Goal: Use online tool/utility

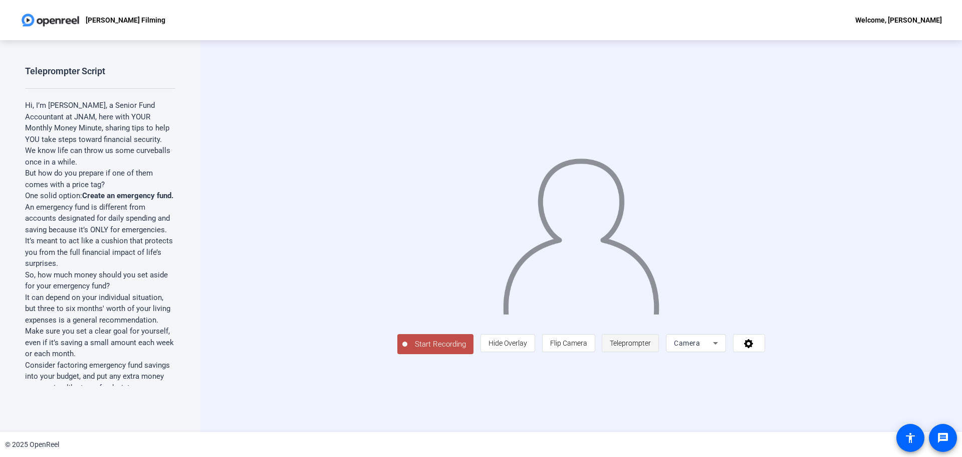
click at [659, 355] on span at bounding box center [630, 343] width 56 height 24
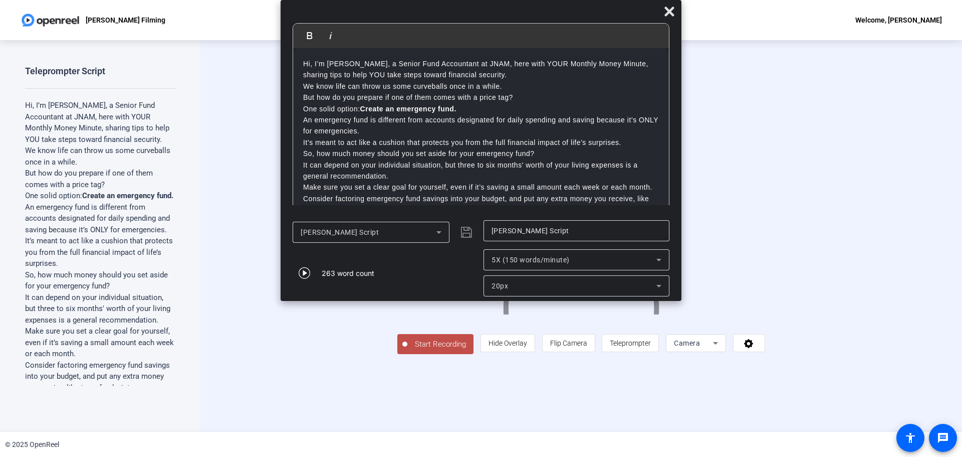
click at [539, 264] on div "5X (150 words/minute)" at bounding box center [574, 260] width 165 height 12
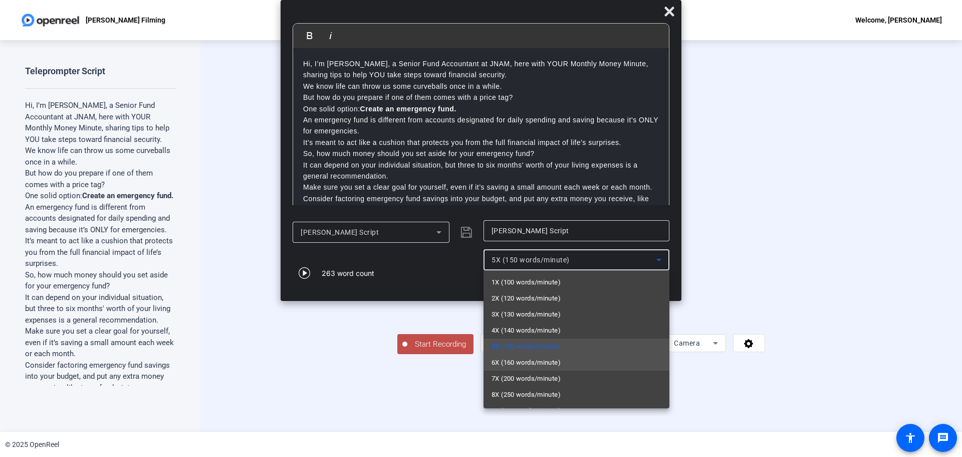
click at [526, 359] on span "6X (160 words/minute)" at bounding box center [526, 362] width 69 height 12
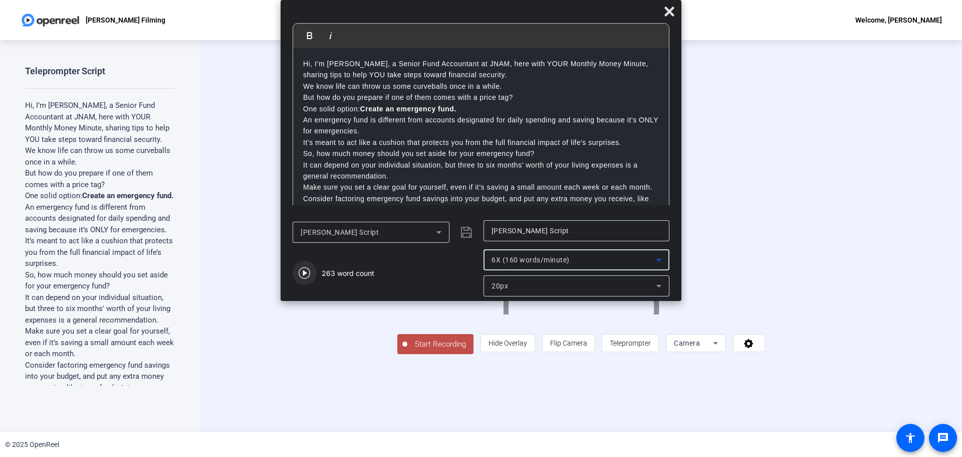
click at [304, 268] on icon "button" at bounding box center [305, 273] width 12 height 12
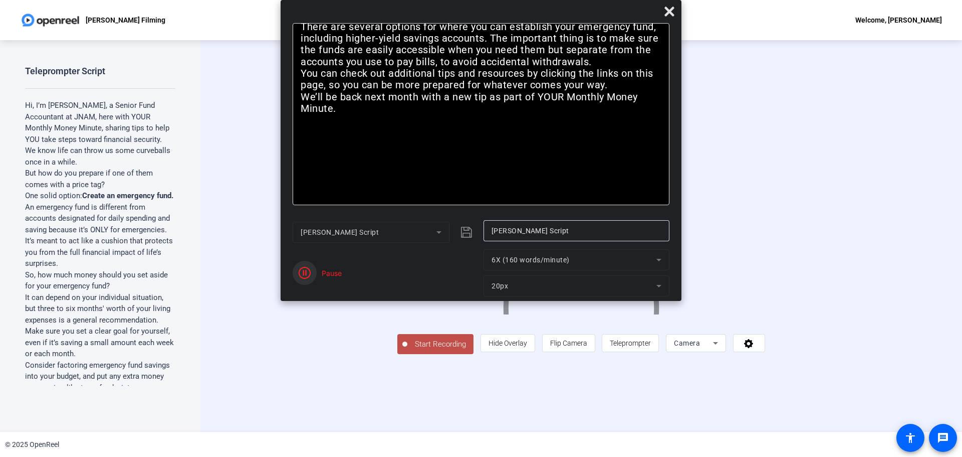
click at [303, 275] on icon "button" at bounding box center [305, 273] width 12 height 12
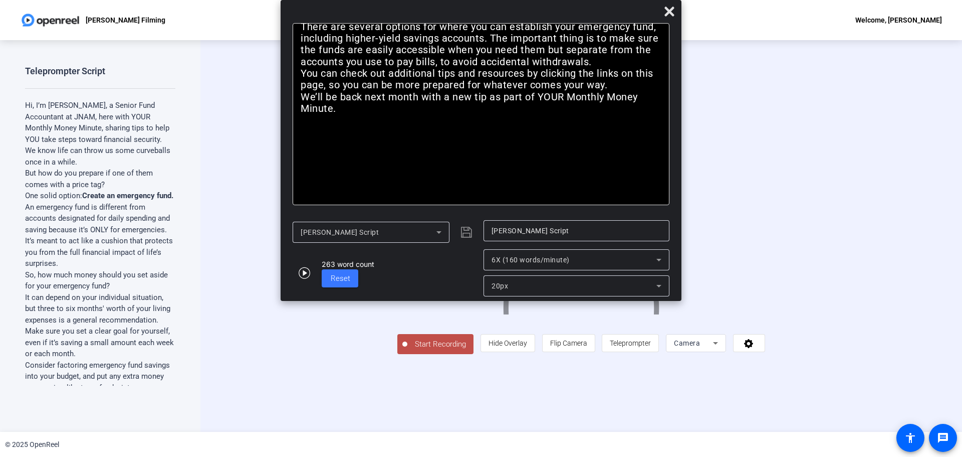
click at [587, 285] on div "20px" at bounding box center [574, 286] width 165 height 12
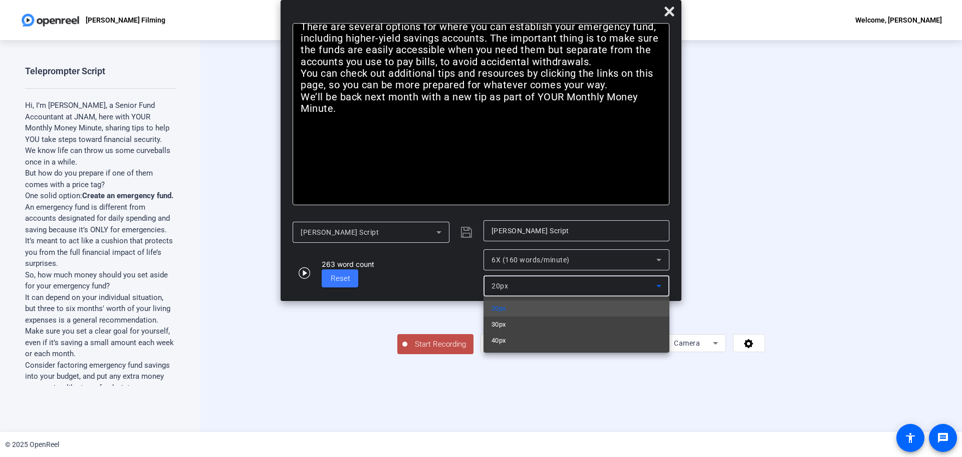
click at [583, 167] on div at bounding box center [481, 228] width 962 height 457
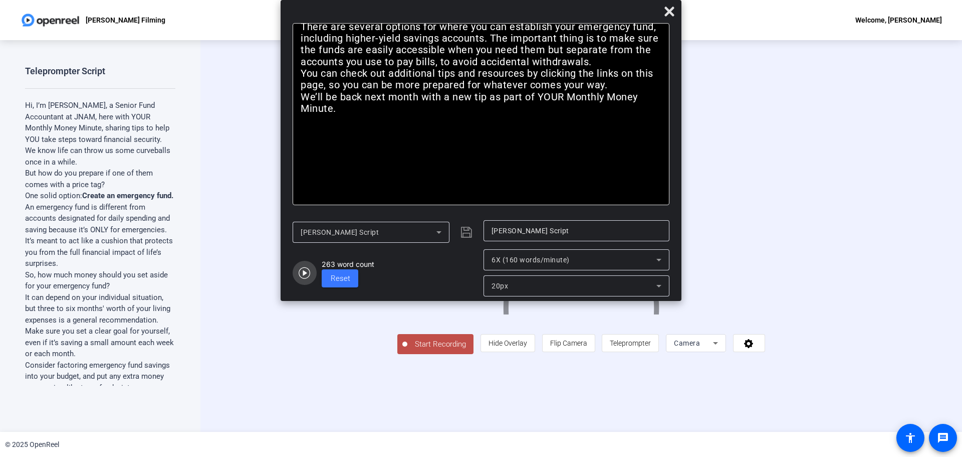
click at [304, 276] on icon "button" at bounding box center [305, 273] width 12 height 12
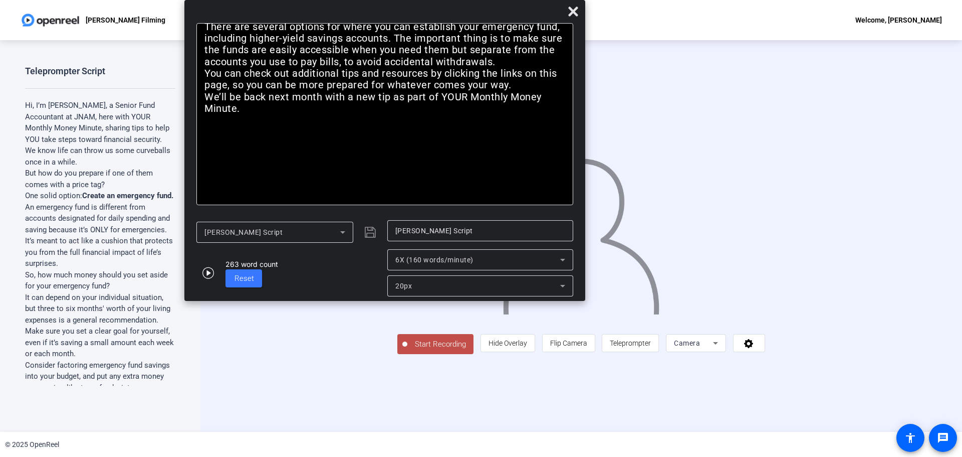
drag, startPoint x: 528, startPoint y: 15, endPoint x: 449, endPoint y: 33, distance: 81.2
click at [448, 23] on div at bounding box center [384, 14] width 401 height 18
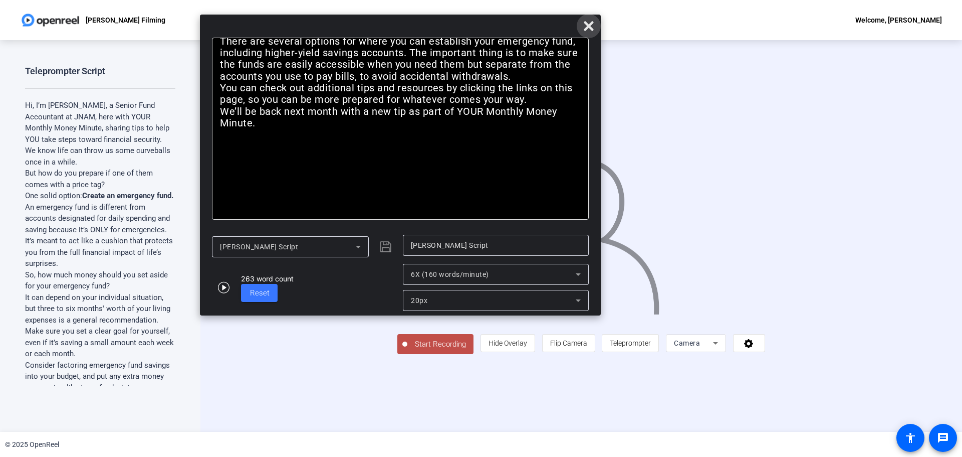
click at [580, 28] on span at bounding box center [589, 26] width 24 height 24
click at [587, 25] on icon at bounding box center [589, 26] width 10 height 10
